Goal: Information Seeking & Learning: Check status

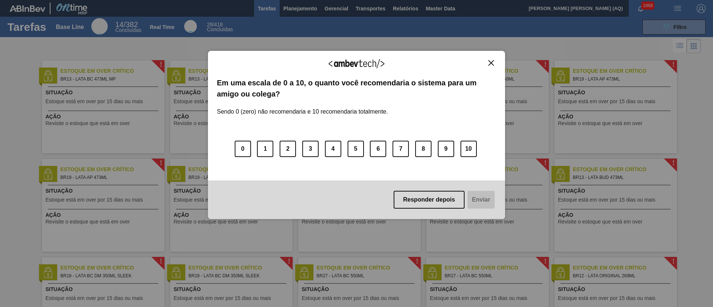
click at [489, 60] on img "Close" at bounding box center [491, 63] width 6 height 6
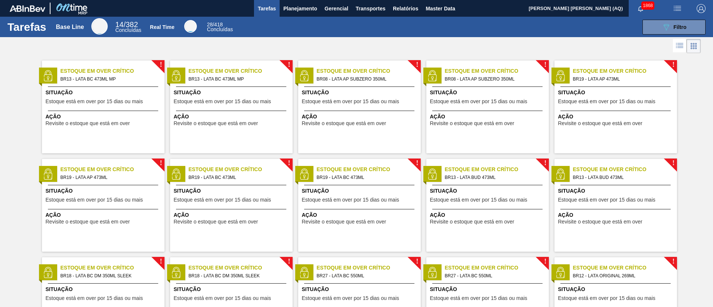
click at [528, 47] on icon at bounding box center [679, 45] width 9 height 9
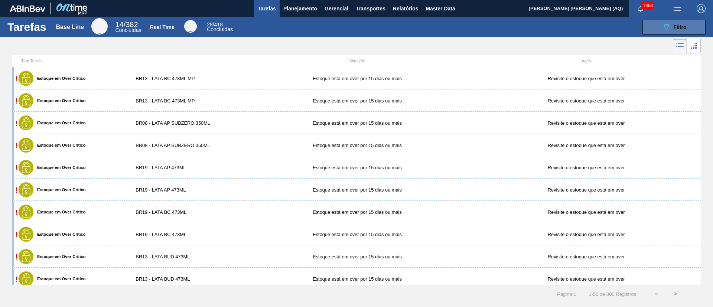
click at [528, 23] on icon "089F7B8B-B2A5-4AFE-B5C0-19BA573D28AC" at bounding box center [666, 27] width 9 height 9
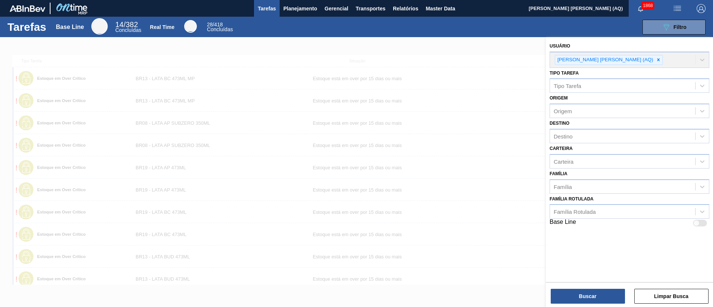
click at [528, 60] on div "Usuário [PERSON_NAME] [PERSON_NAME] (AQ)" at bounding box center [629, 54] width 160 height 27
click at [308, 9] on span "Planejamento" at bounding box center [300, 8] width 34 height 9
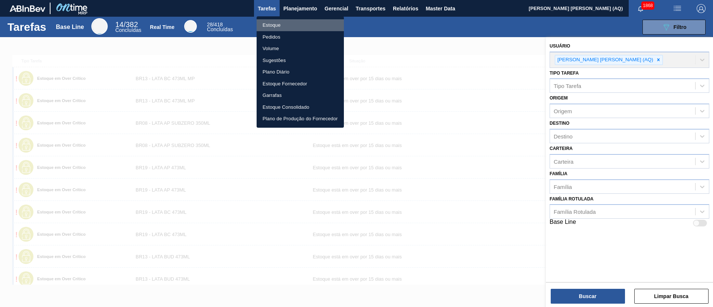
click at [274, 26] on li "Estoque" at bounding box center [300, 25] width 87 height 12
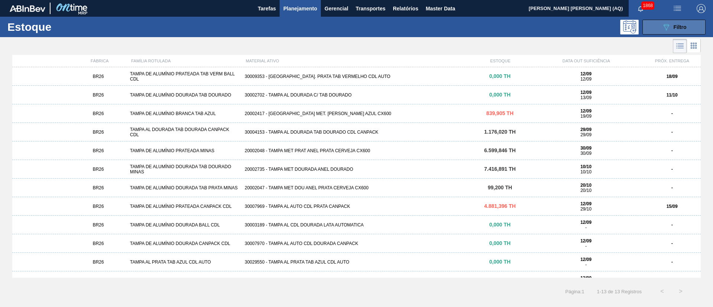
click at [528, 27] on div "089F7B8B-B2A5-4AFE-B5C0-19BA573D28AC Filtro" at bounding box center [674, 27] width 25 height 9
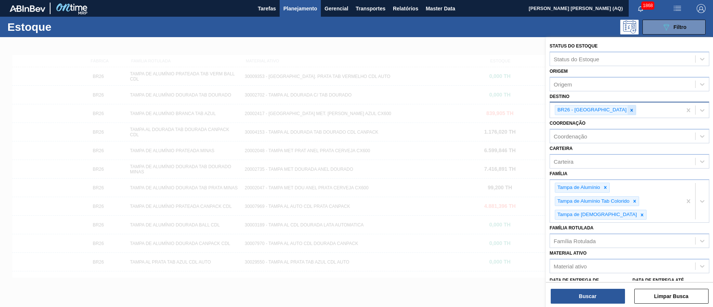
click at [528, 108] on icon at bounding box center [631, 110] width 5 height 5
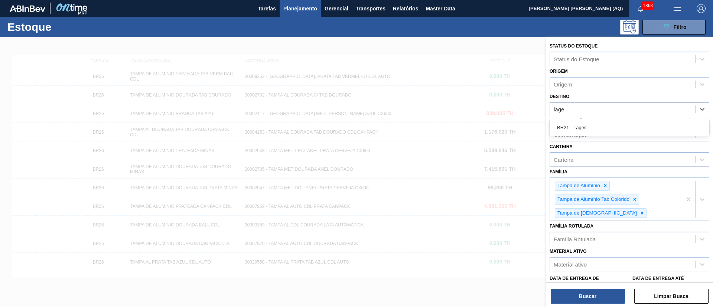
type input "lages"
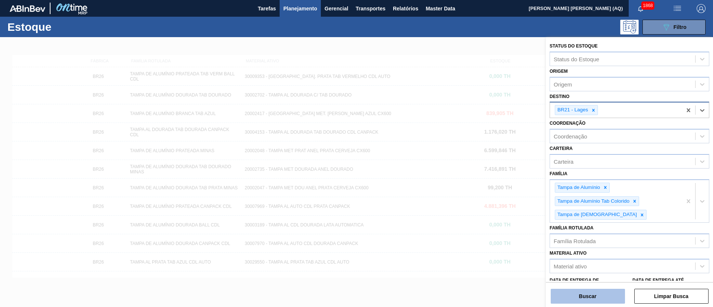
click at [528, 227] on button "Buscar" at bounding box center [588, 296] width 74 height 15
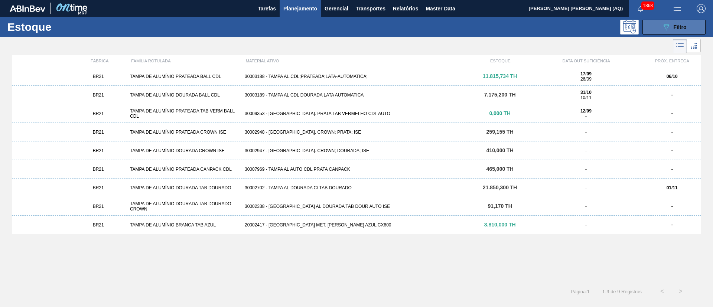
click at [528, 23] on div "089F7B8B-B2A5-4AFE-B5C0-19BA573D28AC Filtro" at bounding box center [674, 27] width 25 height 9
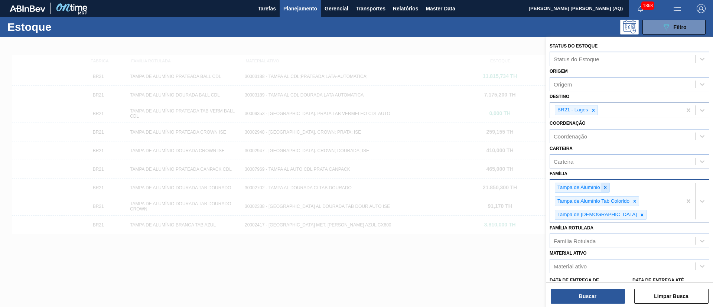
click at [528, 188] on icon at bounding box center [604, 187] width 5 height 5
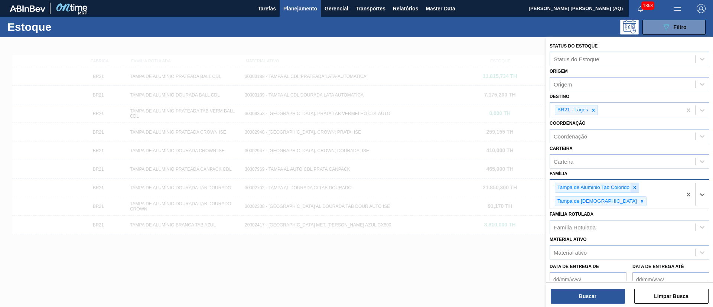
click at [528, 187] on icon at bounding box center [634, 187] width 3 height 3
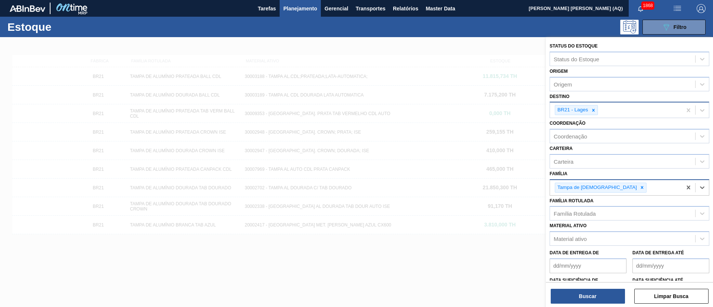
click at [528, 189] on div "Tampa de [DEMOGRAPHIC_DATA]" at bounding box center [601, 188] width 92 height 10
click at [528, 188] on icon at bounding box center [642, 187] width 3 height 3
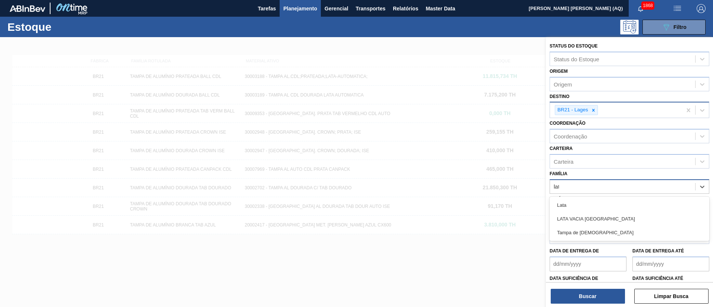
type input "lata"
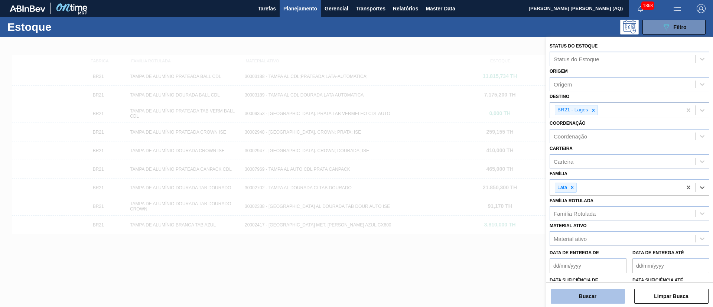
click at [528, 227] on button "Buscar" at bounding box center [588, 296] width 74 height 15
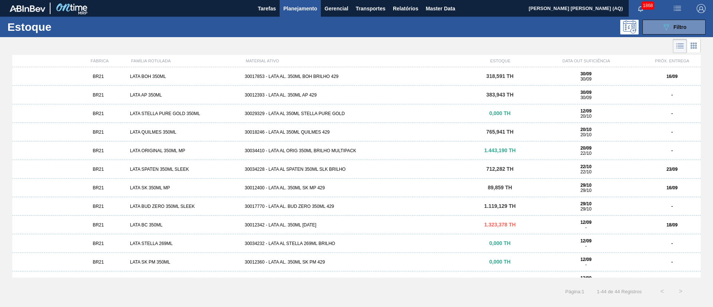
click at [286, 150] on div "30034410 - LATA AL ORIG 350ML BRILHO MULTIPACK" at bounding box center [356, 150] width 229 height 5
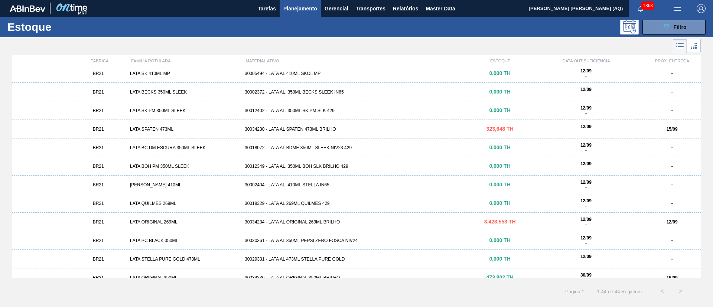
scroll to position [278, 0]
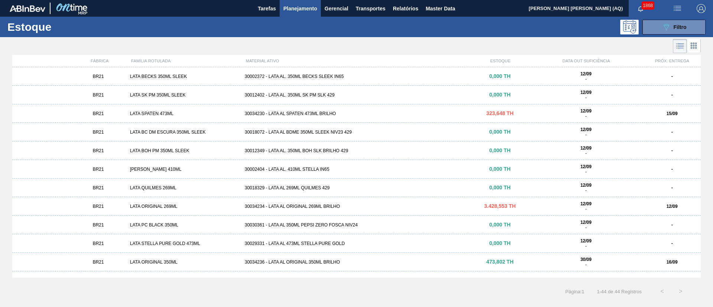
click at [324, 205] on div "30034234 - LATA AL ORIGINAL 269ML BRILHO" at bounding box center [356, 206] width 229 height 5
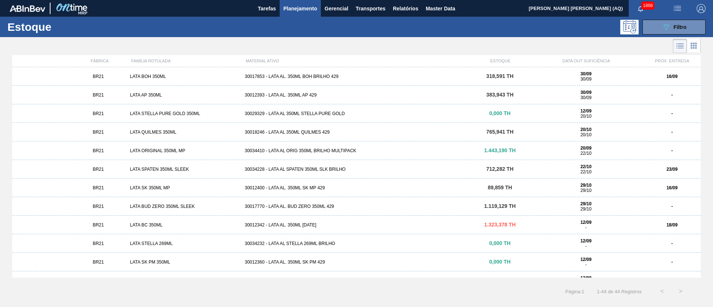
click at [398, 224] on div "30012342 - LATA AL. 350ML [DATE]" at bounding box center [356, 224] width 229 height 5
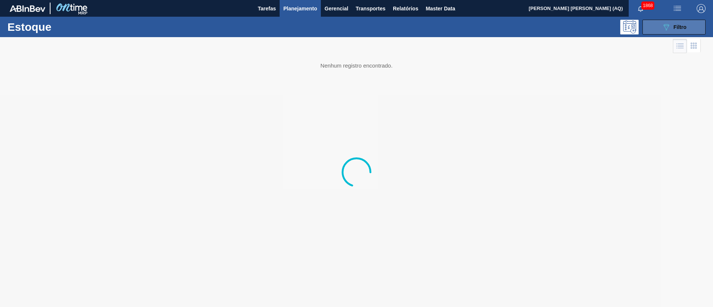
click at [528, 23] on icon "089F7B8B-B2A5-4AFE-B5C0-19BA573D28AC" at bounding box center [666, 27] width 9 height 9
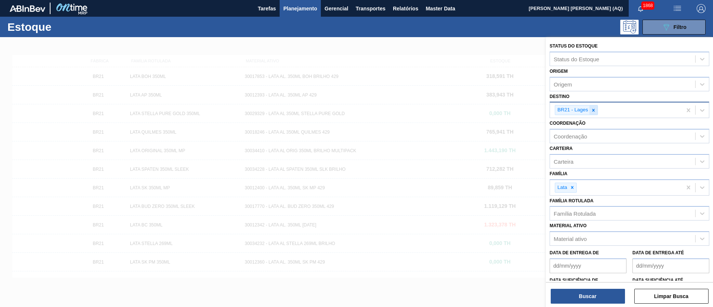
click at [528, 111] on icon at bounding box center [593, 110] width 5 height 5
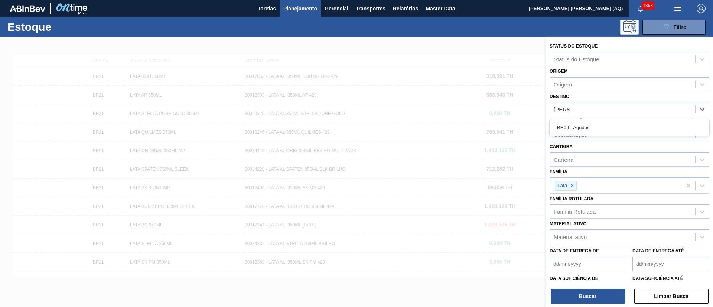
type input "agudos"
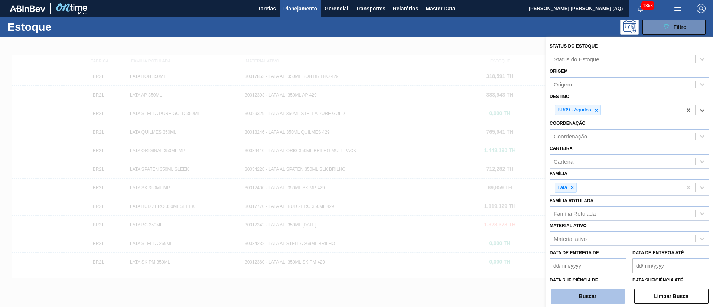
click at [528, 227] on button "Buscar" at bounding box center [588, 296] width 74 height 15
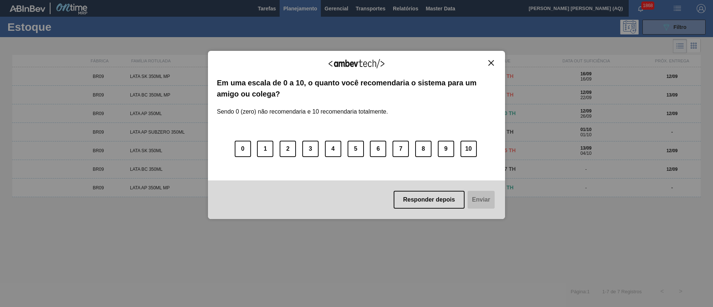
click at [491, 61] on img "Close" at bounding box center [491, 63] width 6 height 6
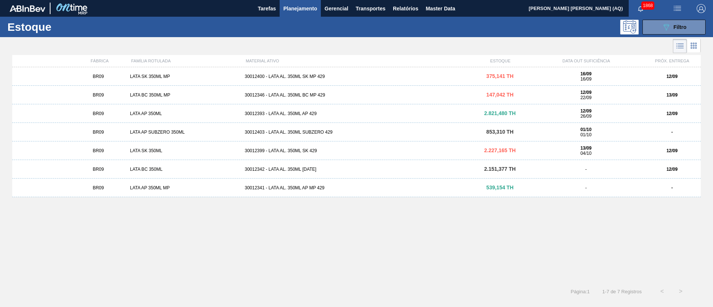
click at [394, 111] on div "30012393 - LATA AL. 350ML AP 429" at bounding box center [356, 113] width 229 height 5
click at [528, 26] on icon "089F7B8B-B2A5-4AFE-B5C0-19BA573D28AC" at bounding box center [666, 27] width 9 height 9
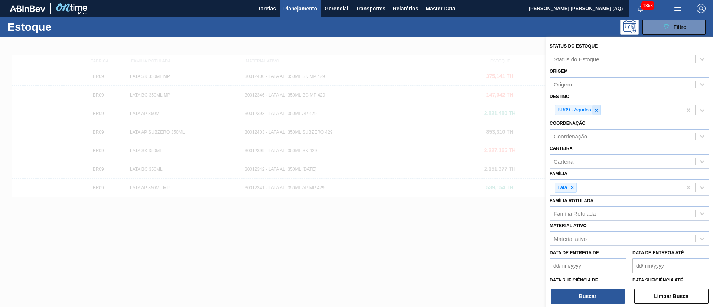
click at [528, 108] on icon at bounding box center [596, 110] width 5 height 5
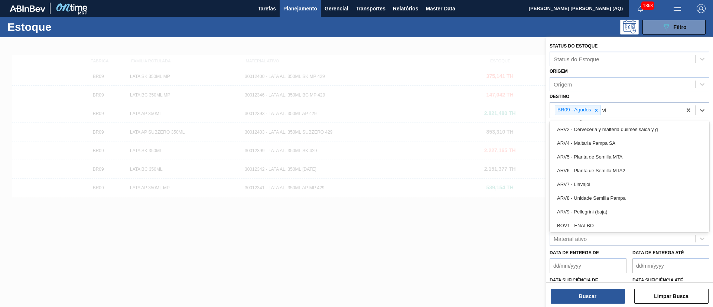
type input "v"
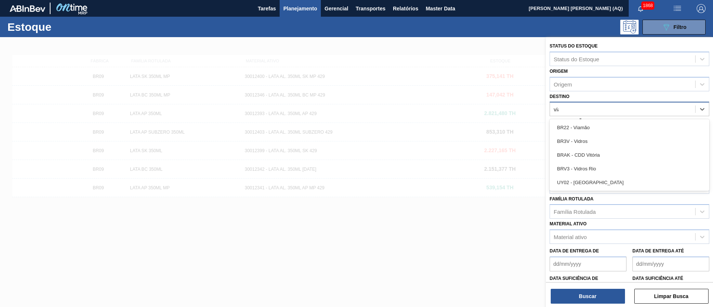
type input "viam"
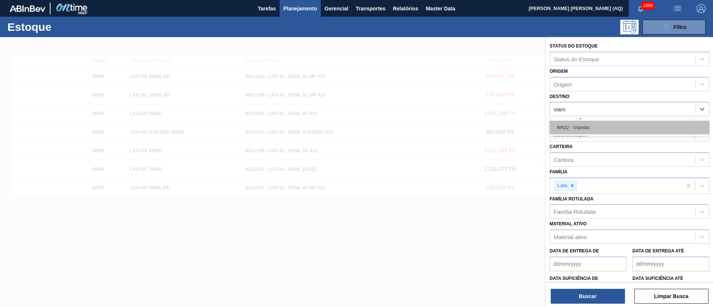
click at [528, 130] on div "BR22 - Viamão" at bounding box center [629, 128] width 160 height 14
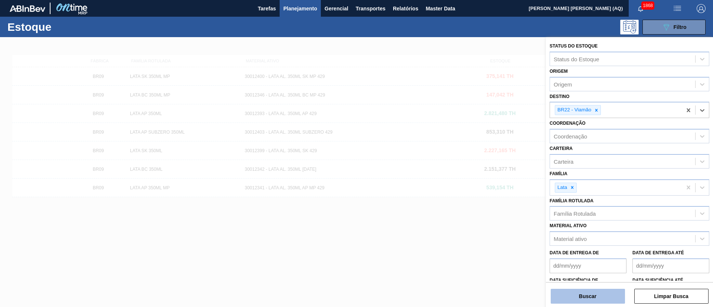
click at [528, 227] on button "Buscar" at bounding box center [588, 296] width 74 height 15
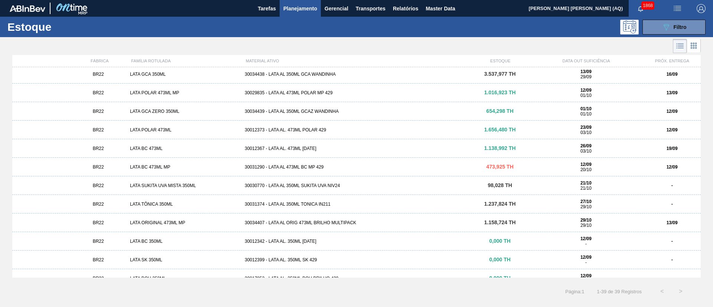
scroll to position [56, 0]
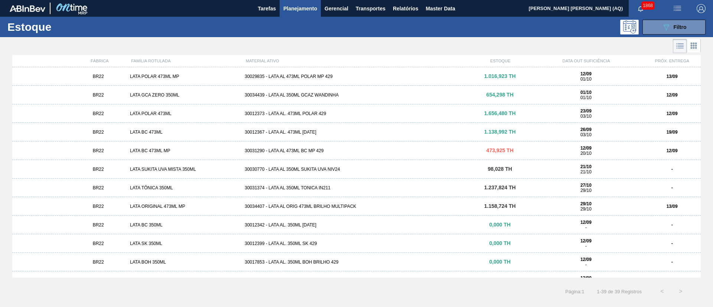
click at [297, 113] on div "30012373 - LATA AL. 473ML POLAR 429" at bounding box center [356, 113] width 229 height 5
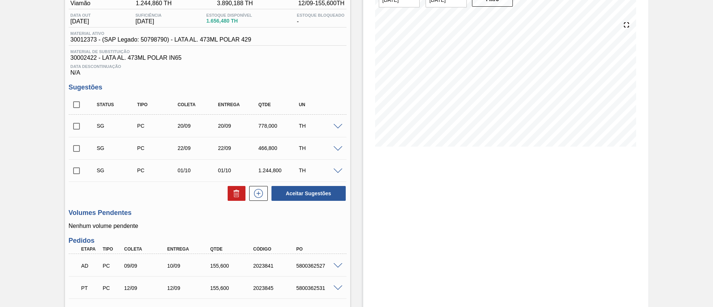
scroll to position [111, 0]
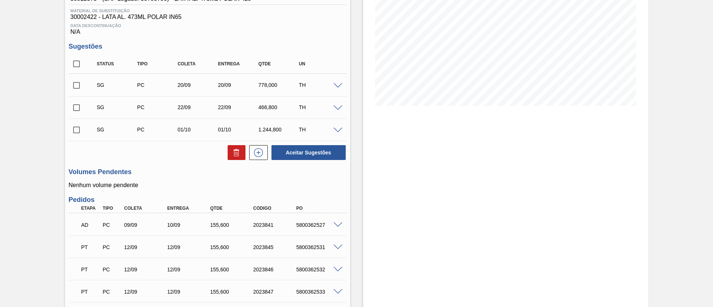
click at [336, 224] on span at bounding box center [337, 225] width 9 height 6
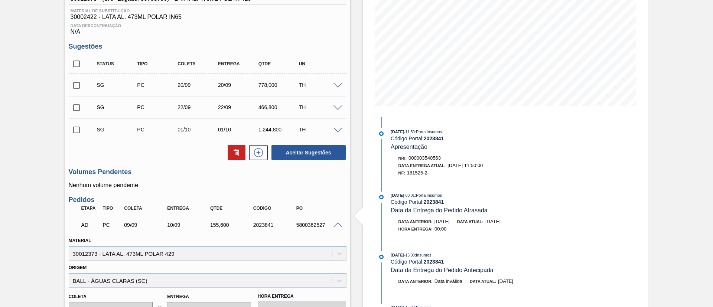
click at [334, 227] on div "5800362527" at bounding box center [318, 225] width 48 height 6
click at [338, 223] on span at bounding box center [337, 225] width 9 height 6
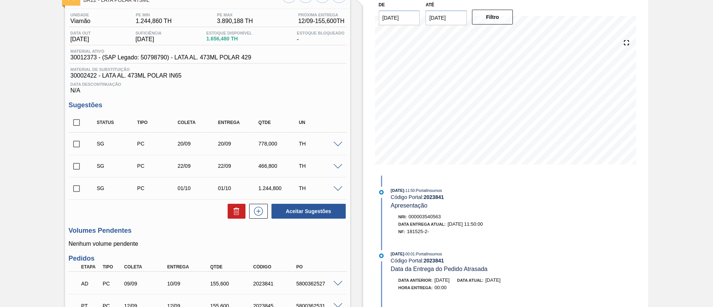
scroll to position [0, 0]
